Goal: Task Accomplishment & Management: Manage account settings

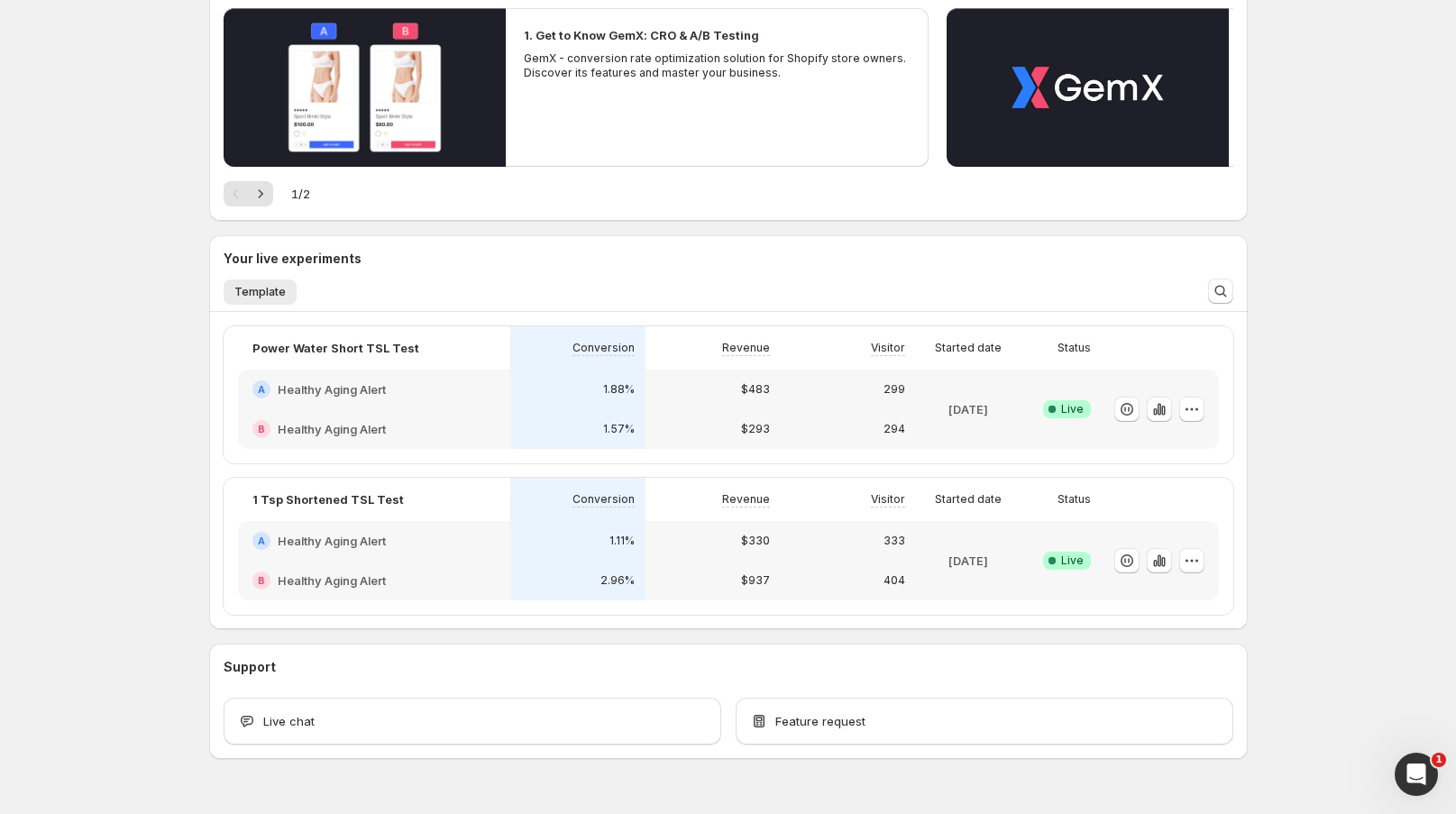
scroll to position [208, 0]
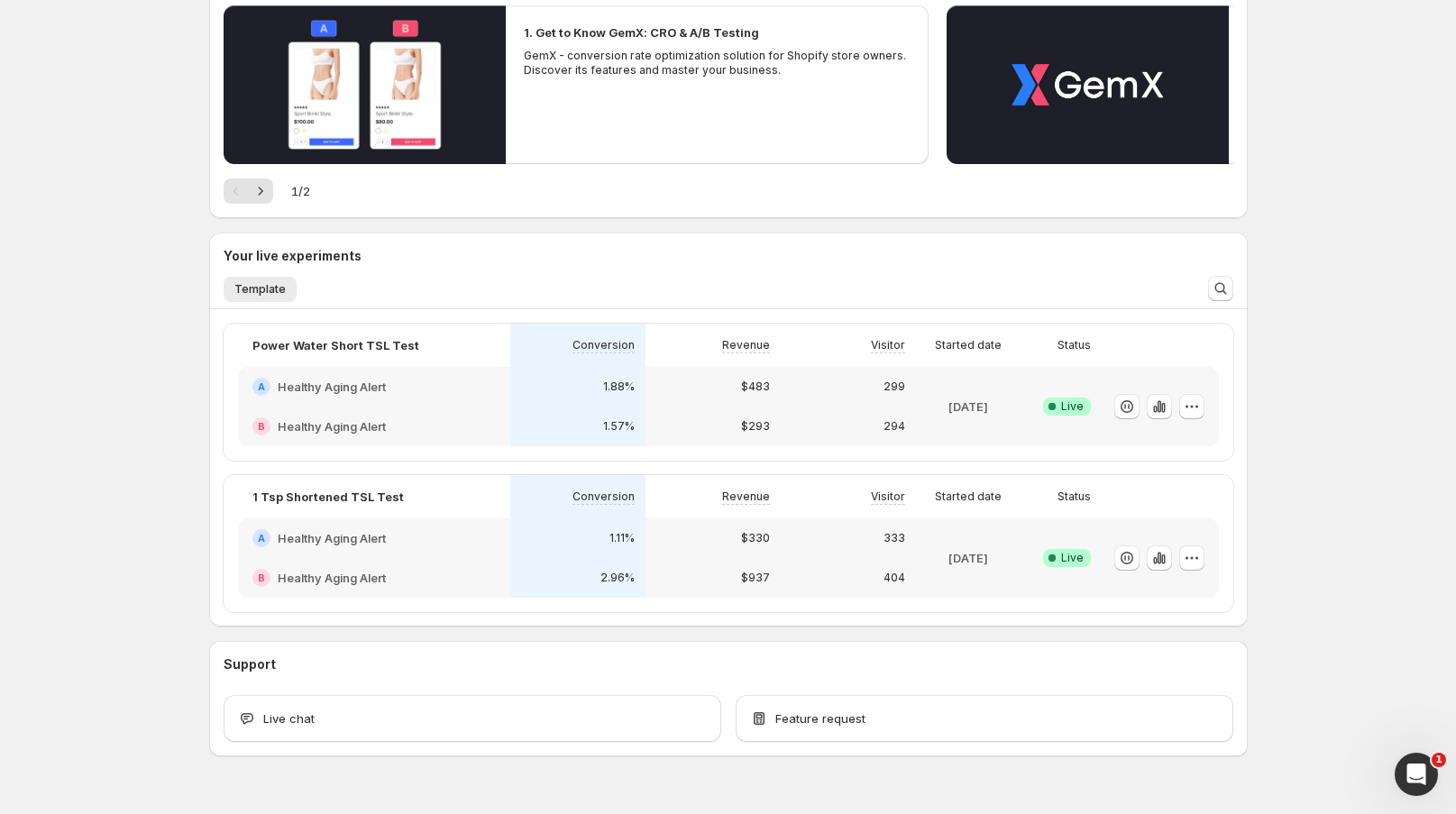
click at [595, 387] on div "1.88%" at bounding box center [577, 386] width 114 height 18
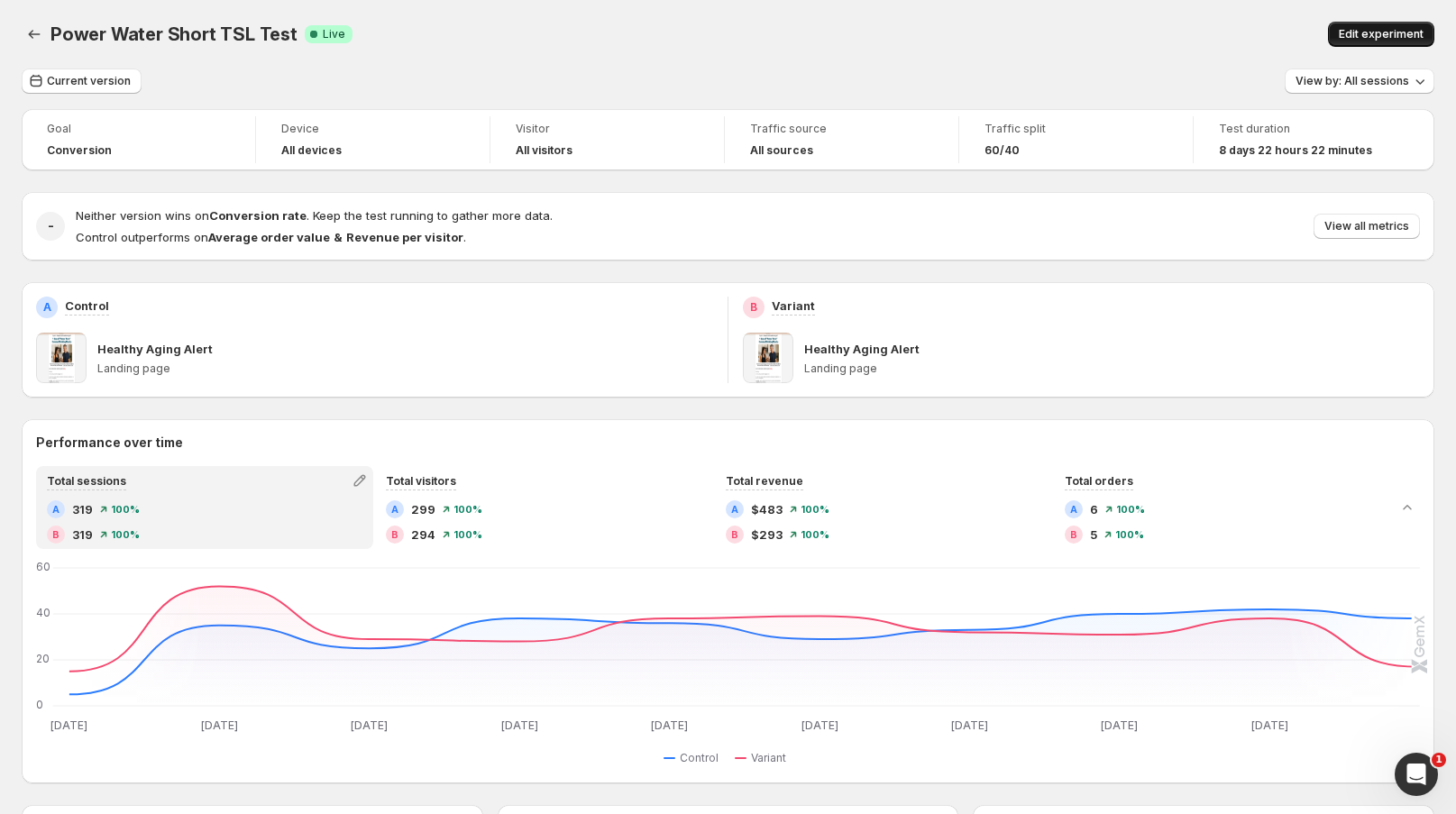
click at [1417, 32] on span "Edit experiment" at bounding box center [1382, 34] width 85 height 14
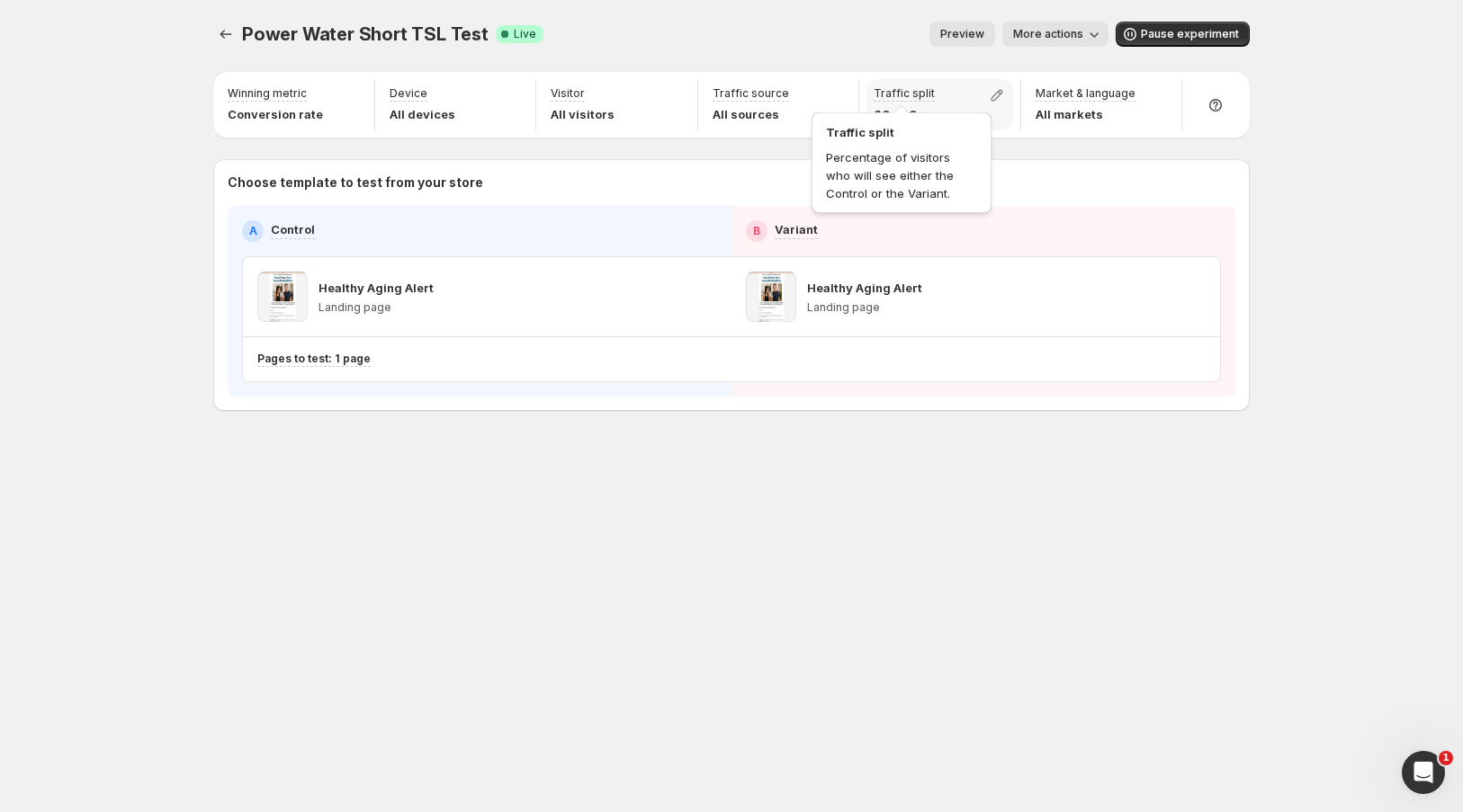
click at [900, 98] on p "Traffic split" at bounding box center [903, 93] width 61 height 14
click at [996, 95] on icon "button" at bounding box center [996, 95] width 18 height 18
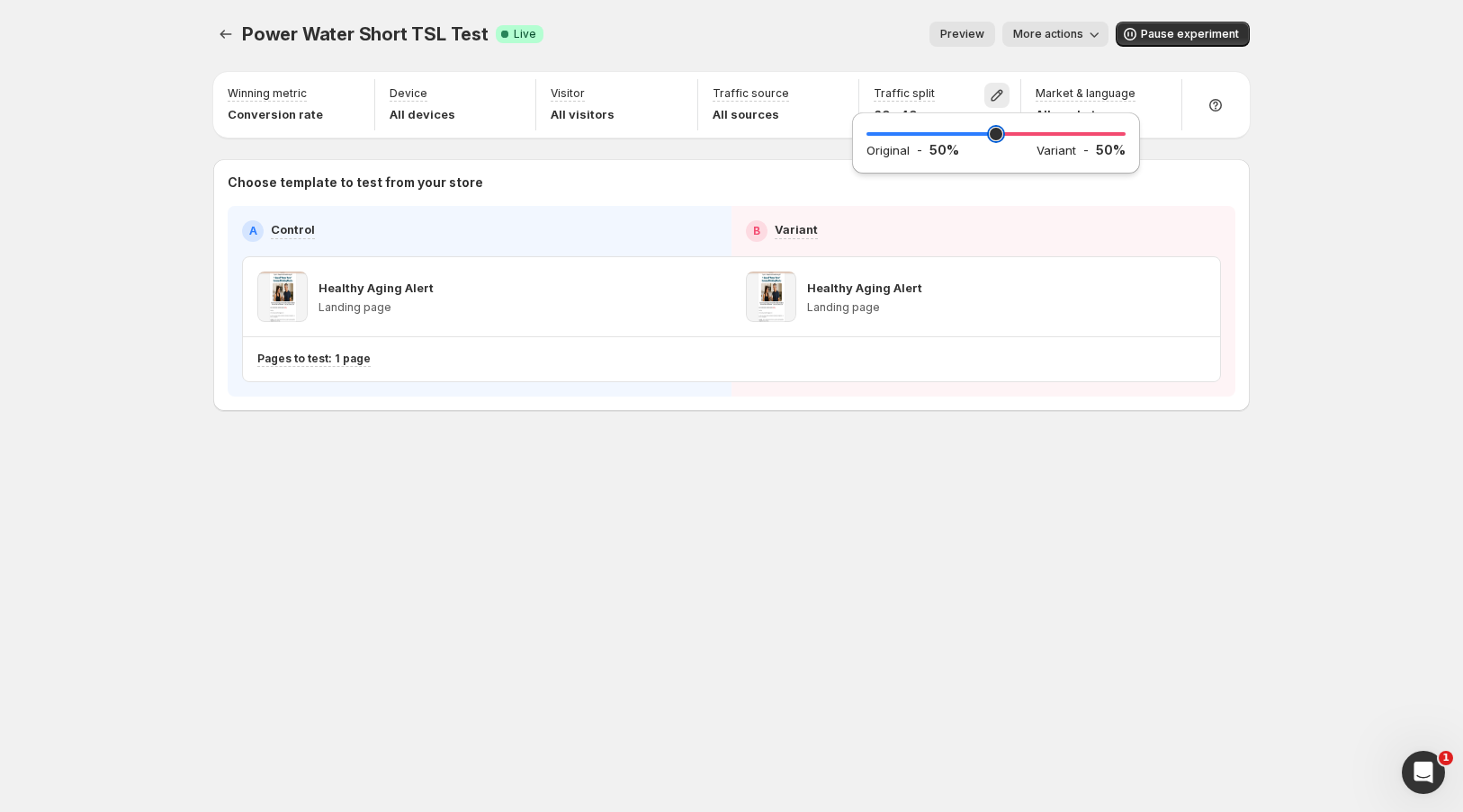
drag, startPoint x: 1022, startPoint y: 130, endPoint x: 994, endPoint y: 142, distance: 30.5
type input "**"
click at [994, 142] on input "range" at bounding box center [996, 134] width 259 height 25
click at [1281, 79] on div "Power Water Short TSL Test. This page is ready Power Water Short TSL Test Succe…" at bounding box center [732, 406] width 1463 height 812
